Goal: Task Accomplishment & Management: Manage account settings

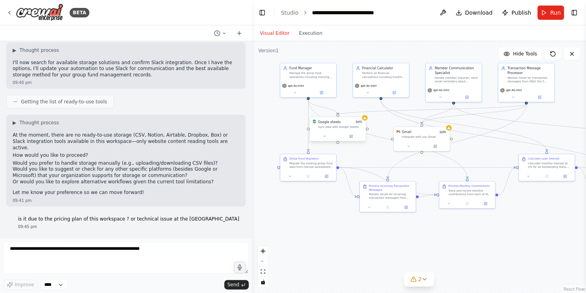
click at [329, 130] on div "Google sheets 3 of 3 Sync data with Google Sheets" at bounding box center [338, 124] width 56 height 15
click at [419, 282] on span "2" at bounding box center [420, 279] width 4 height 8
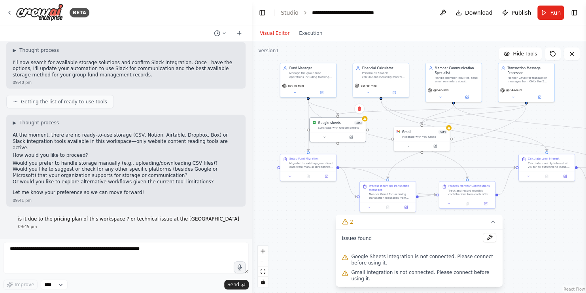
click at [373, 258] on div "Google Sheets integration is not connected. Please connect before using it." at bounding box center [419, 260] width 155 height 16
click at [373, 264] on span "Google Sheets integration is not connected. Please connect before using it." at bounding box center [423, 259] width 145 height 13
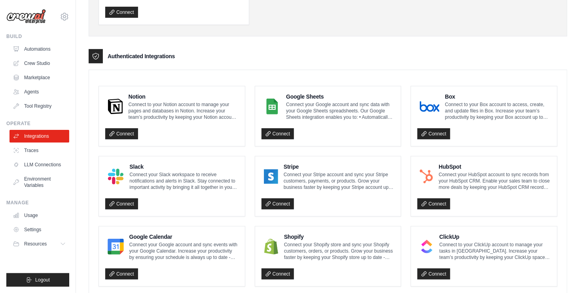
scroll to position [93, 0]
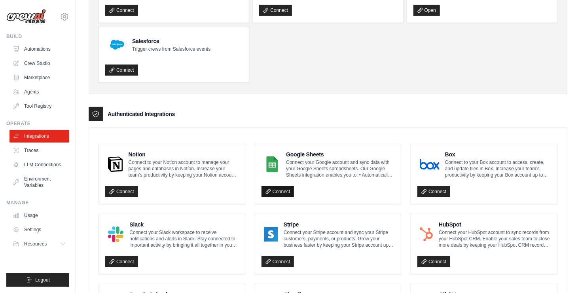
click at [283, 186] on link "Connect" at bounding box center [277, 191] width 33 height 11
click at [280, 196] on div "Connect" at bounding box center [327, 189] width 133 height 16
click at [281, 192] on link "Connect" at bounding box center [277, 191] width 33 height 11
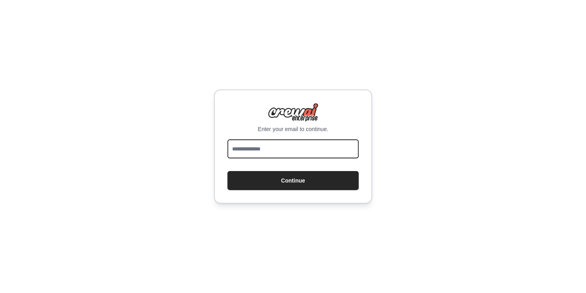
click at [276, 150] on input "email" at bounding box center [292, 148] width 131 height 19
type input "**********"
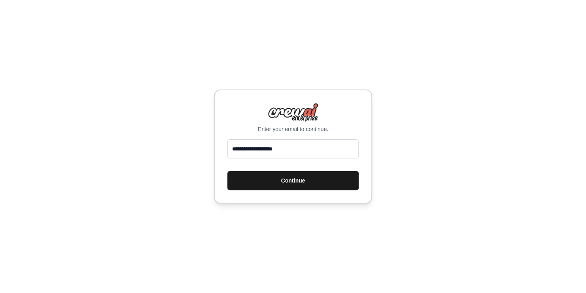
click at [291, 181] on button "Continue" at bounding box center [292, 180] width 131 height 19
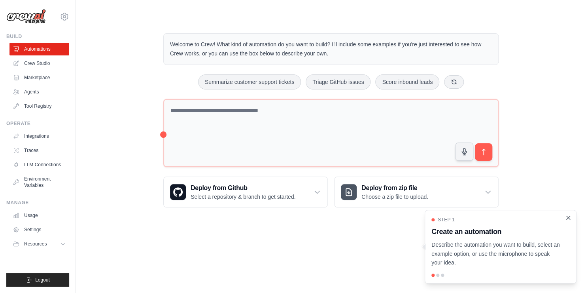
click at [570, 217] on icon "Close walkthrough" at bounding box center [568, 217] width 7 height 7
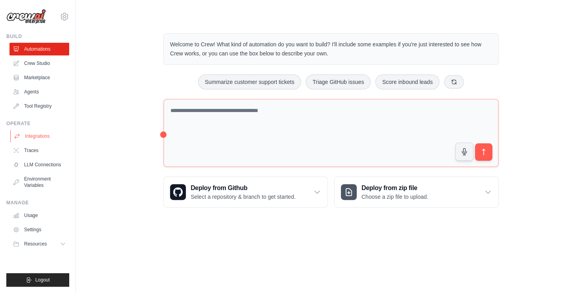
click at [36, 137] on link "Integrations" at bounding box center [40, 136] width 60 height 13
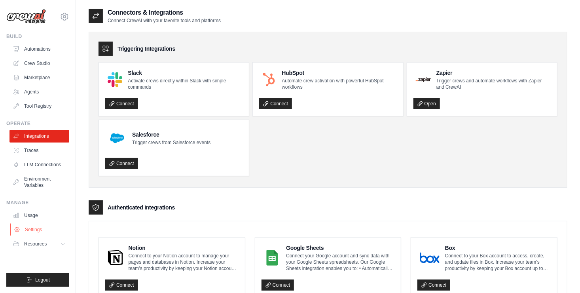
click at [30, 230] on link "Settings" at bounding box center [40, 229] width 60 height 13
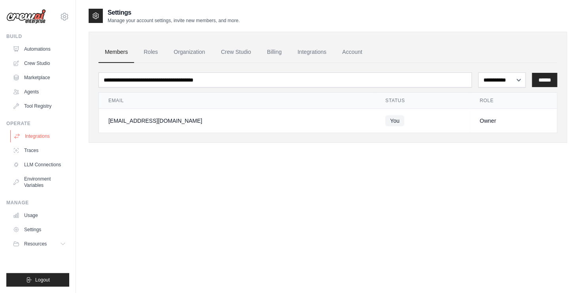
click at [32, 136] on link "Integrations" at bounding box center [40, 136] width 60 height 13
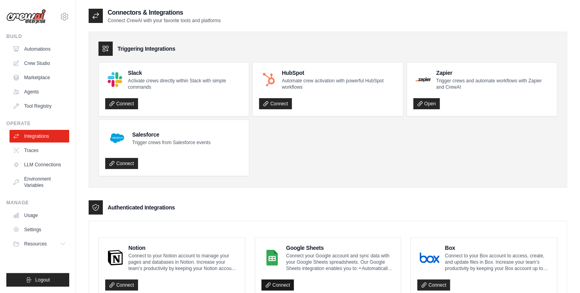
click at [274, 280] on link "Connect" at bounding box center [277, 284] width 33 height 11
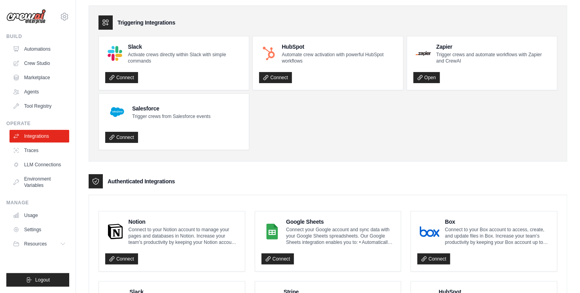
scroll to position [40, 0]
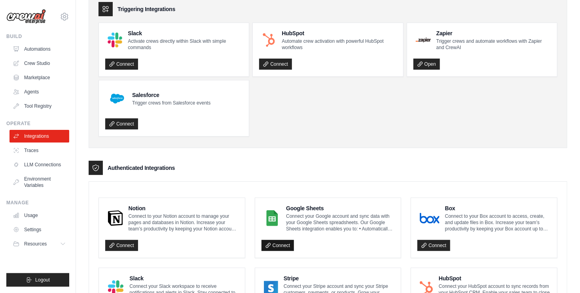
click at [281, 242] on link "Connect" at bounding box center [277, 245] width 33 height 11
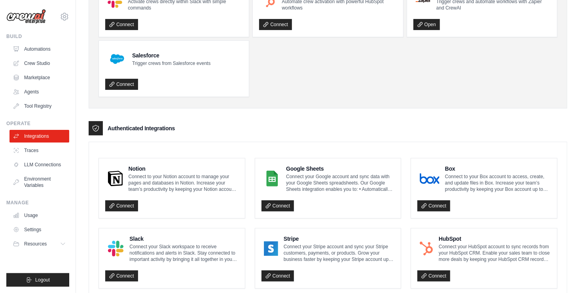
scroll to position [119, 0]
